Goal: Information Seeking & Learning: Stay updated

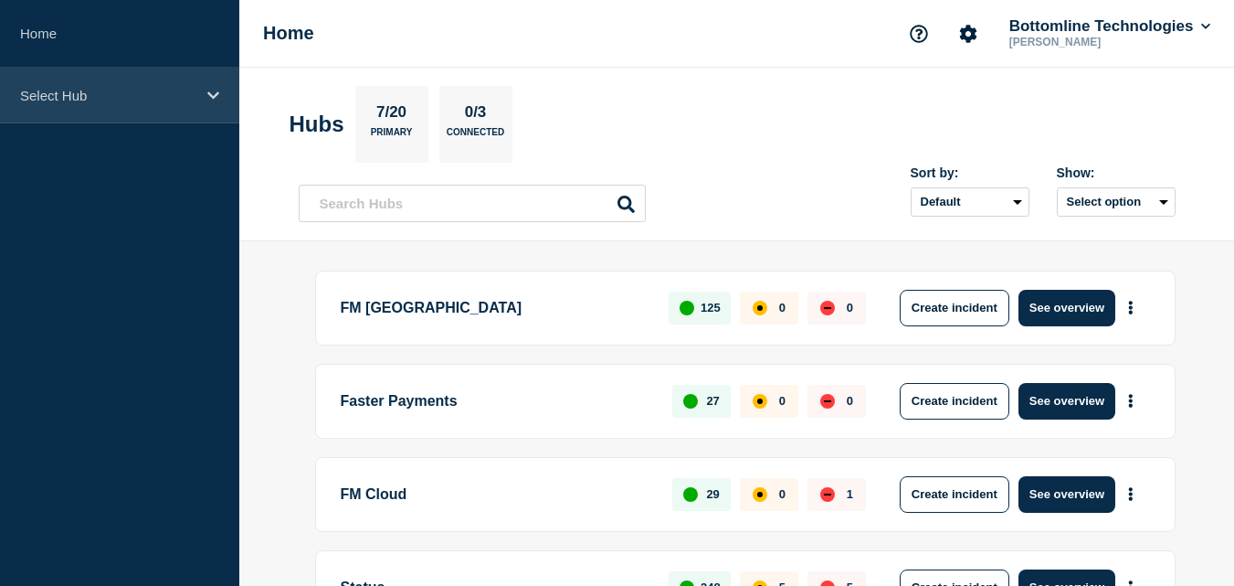
click at [114, 97] on p "Select Hub" at bounding box center [107, 96] width 175 height 16
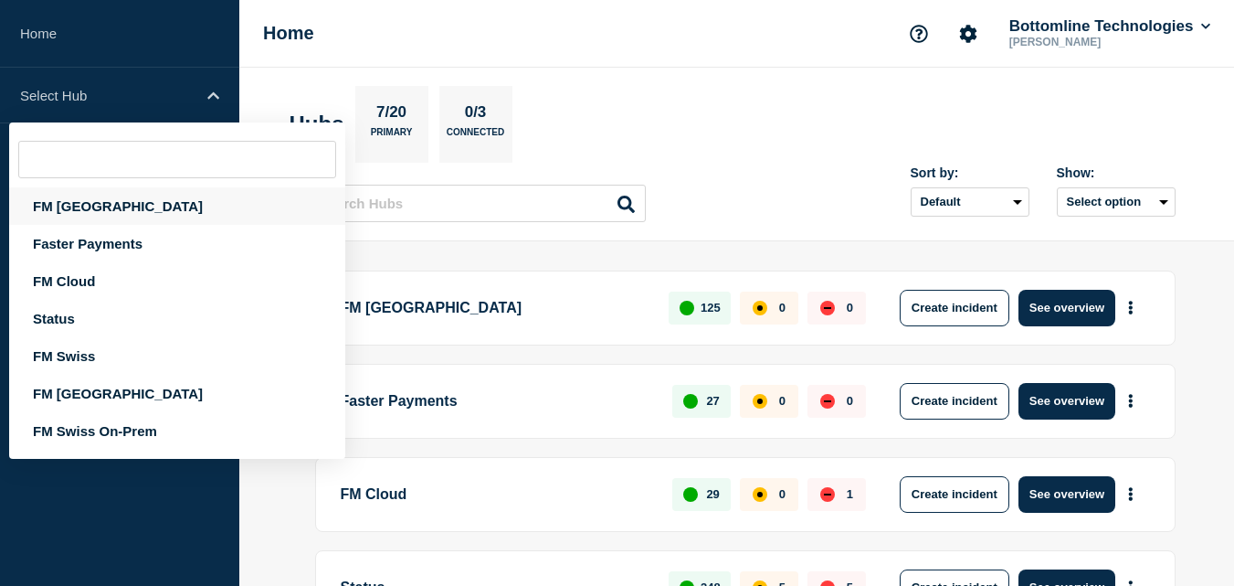
click at [69, 206] on div "FM [GEOGRAPHIC_DATA]" at bounding box center [177, 205] width 336 height 37
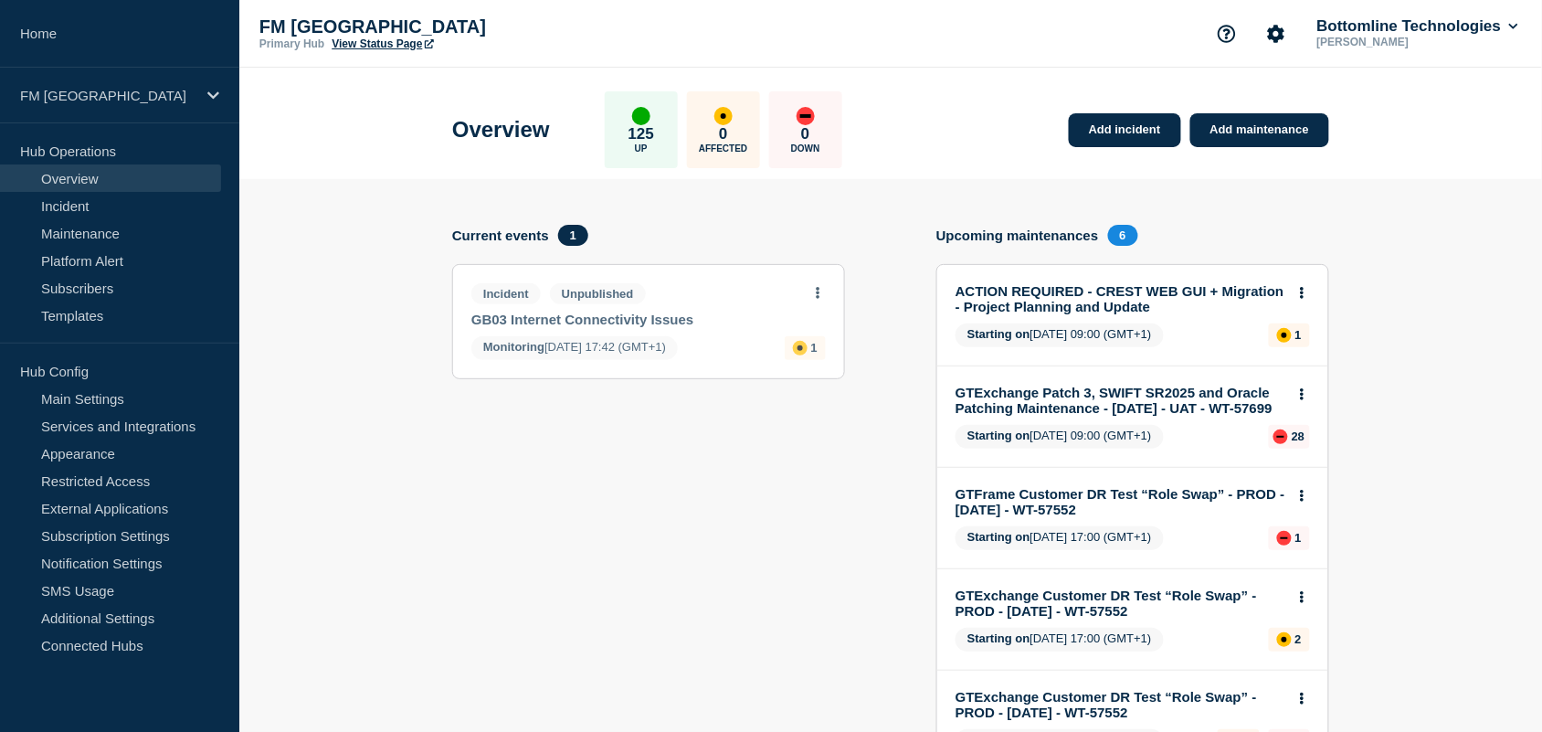
drag, startPoint x: 1237, startPoint y: 3, endPoint x: 779, endPoint y: 559, distance: 720.4
click at [779, 559] on section "Current events 1 Incident Unpublished GB03 Internet Connectivity Issues Monitor…" at bounding box center [648, 555] width 393 height 661
